Goal: Find specific page/section: Find specific page/section

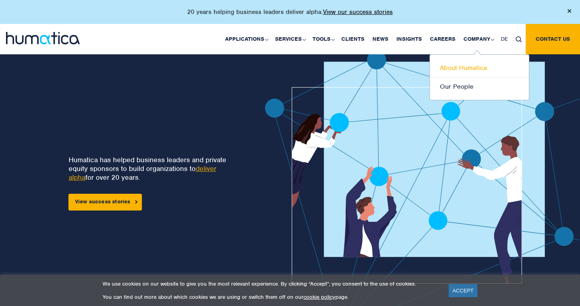
click at [468, 68] on link "About Humatica" at bounding box center [479, 68] width 99 height 19
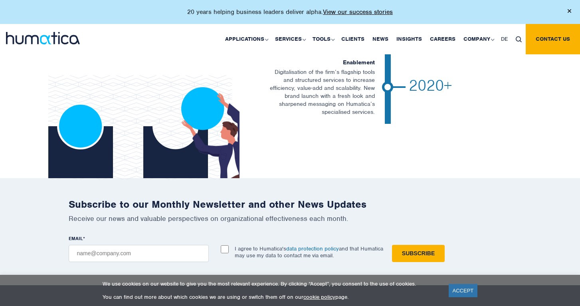
scroll to position [1734, 0]
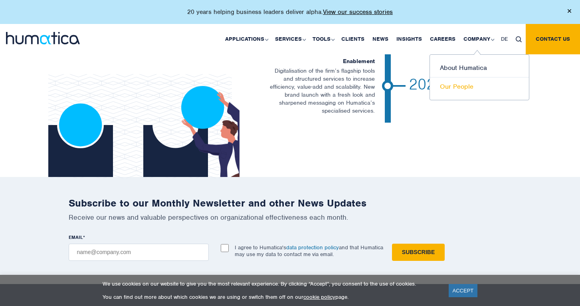
click at [471, 90] on link "Our People" at bounding box center [479, 86] width 99 height 18
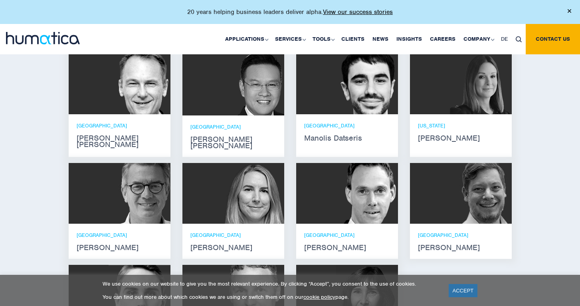
scroll to position [507, 0]
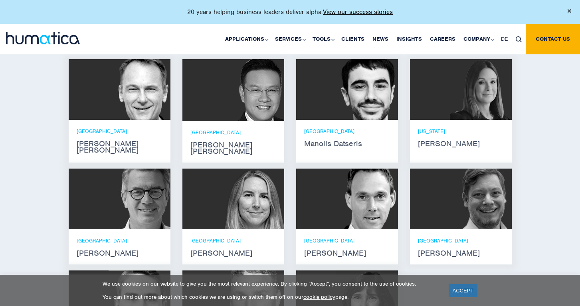
click at [90, 237] on p "PARIS" at bounding box center [120, 240] width 86 height 7
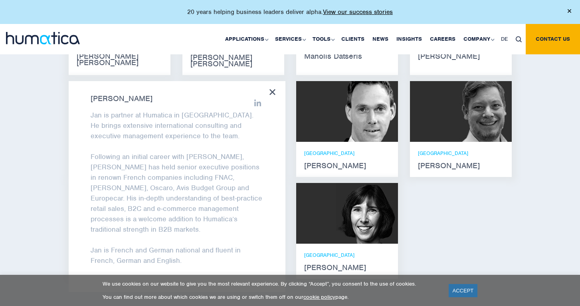
scroll to position [599, 0]
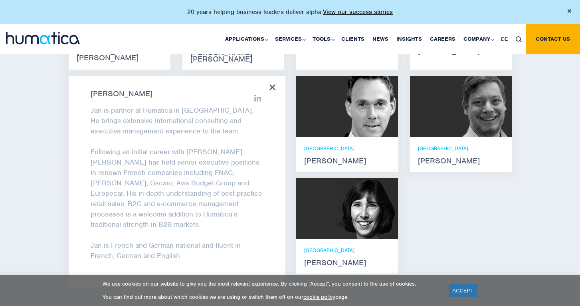
click at [270, 84] on icon at bounding box center [272, 87] width 6 height 6
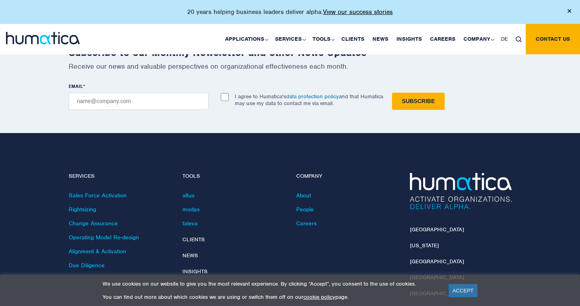
scroll to position [1067, 0]
